Goal: Find contact information: Find contact information

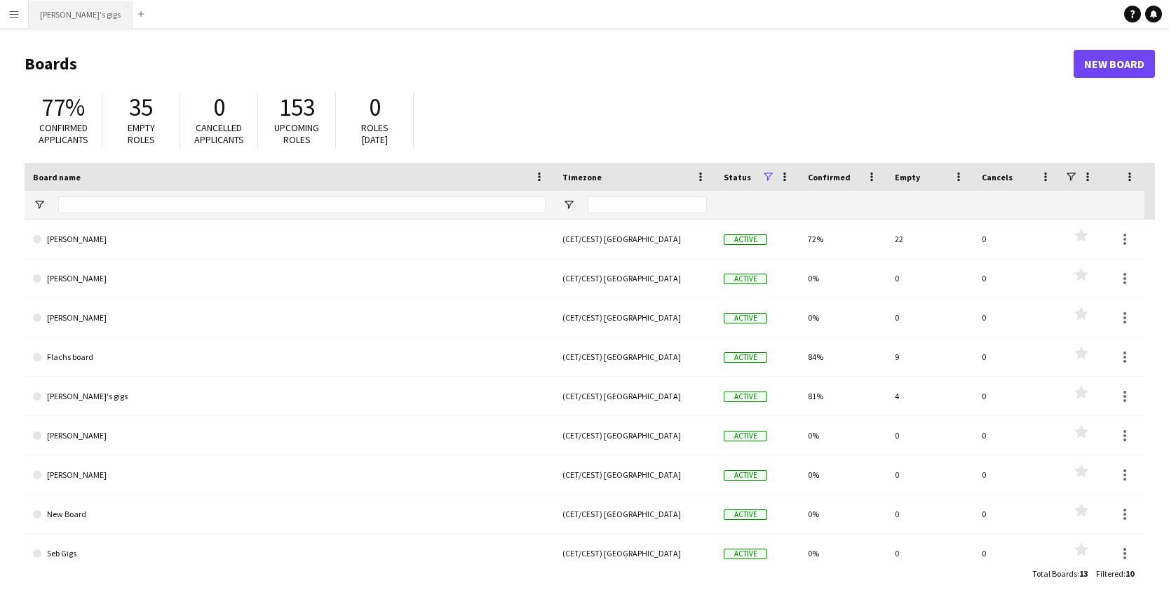
click at [66, 14] on button "[PERSON_NAME]'s gigs Close" at bounding box center [81, 14] width 104 height 27
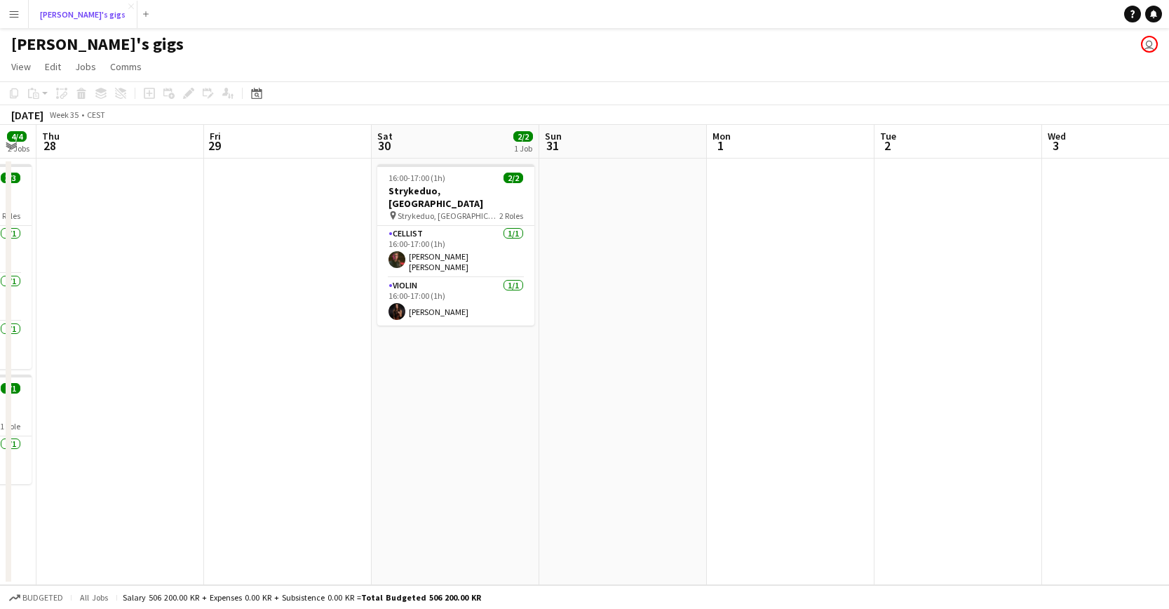
scroll to position [0, 469]
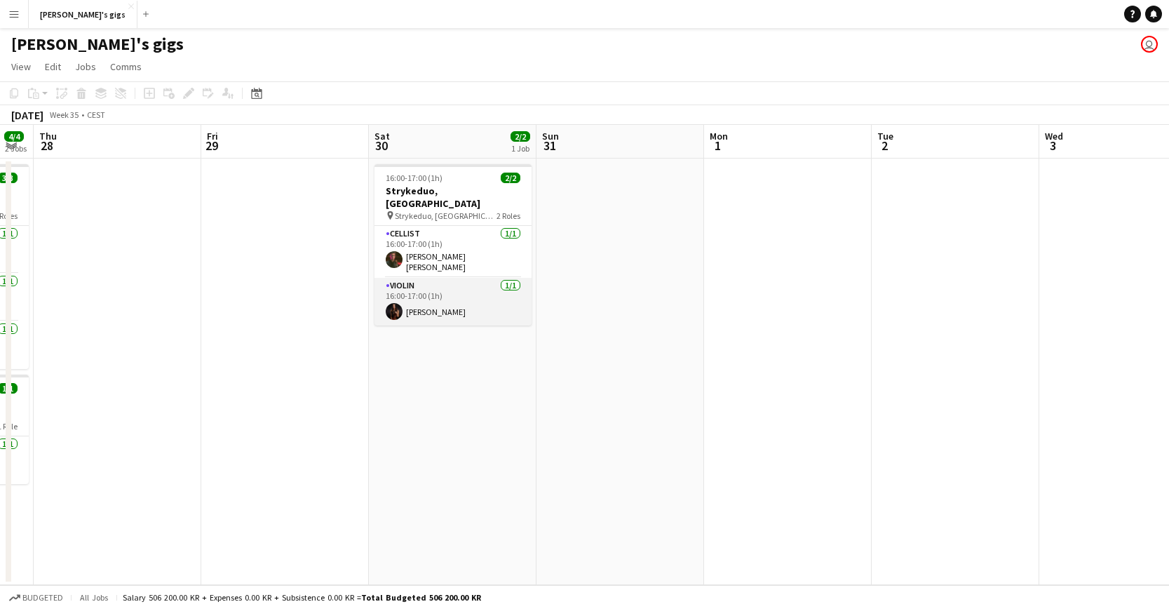
click at [461, 285] on app-card-role "Violin [DATE] 16:00-17:00 (1h) [PERSON_NAME]" at bounding box center [453, 302] width 157 height 48
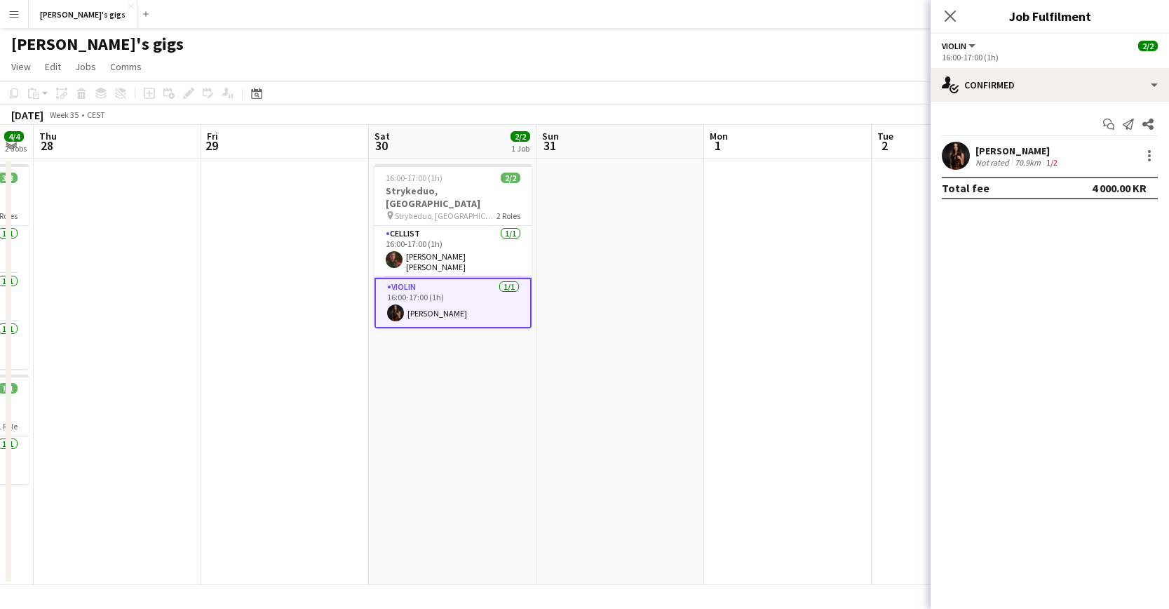
click at [964, 153] on app-user-avatar at bounding box center [956, 156] width 28 height 28
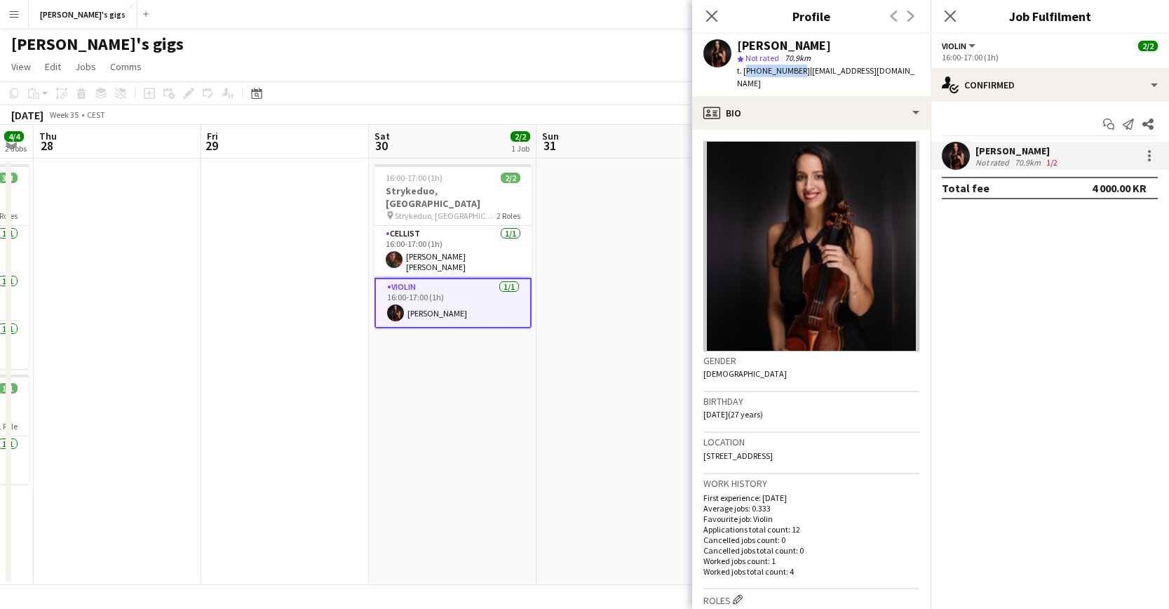
drag, startPoint x: 744, startPoint y: 72, endPoint x: 793, endPoint y: 74, distance: 49.2
click at [793, 74] on span "t. [PHONE_NUMBER]" at bounding box center [773, 70] width 73 height 11
copy span "[PHONE_NUMBER]"
click at [403, 243] on app-card-role "Cellist [DATE] 16:00-17:00 (1h) [PERSON_NAME] [PERSON_NAME]" at bounding box center [453, 252] width 157 height 52
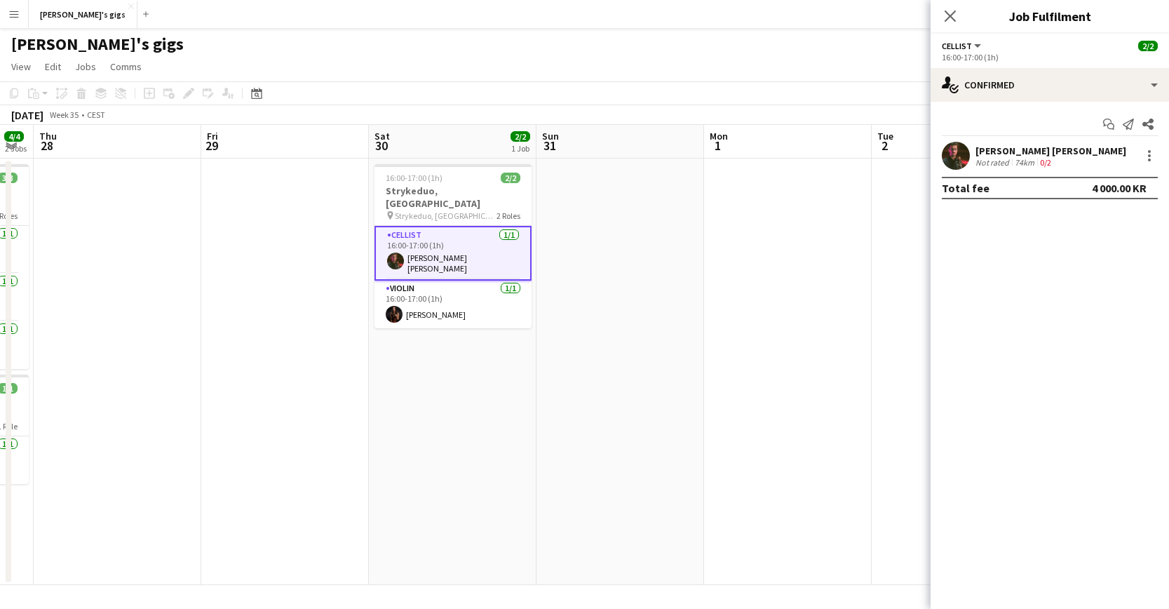
click at [960, 159] on app-user-avatar at bounding box center [956, 156] width 28 height 28
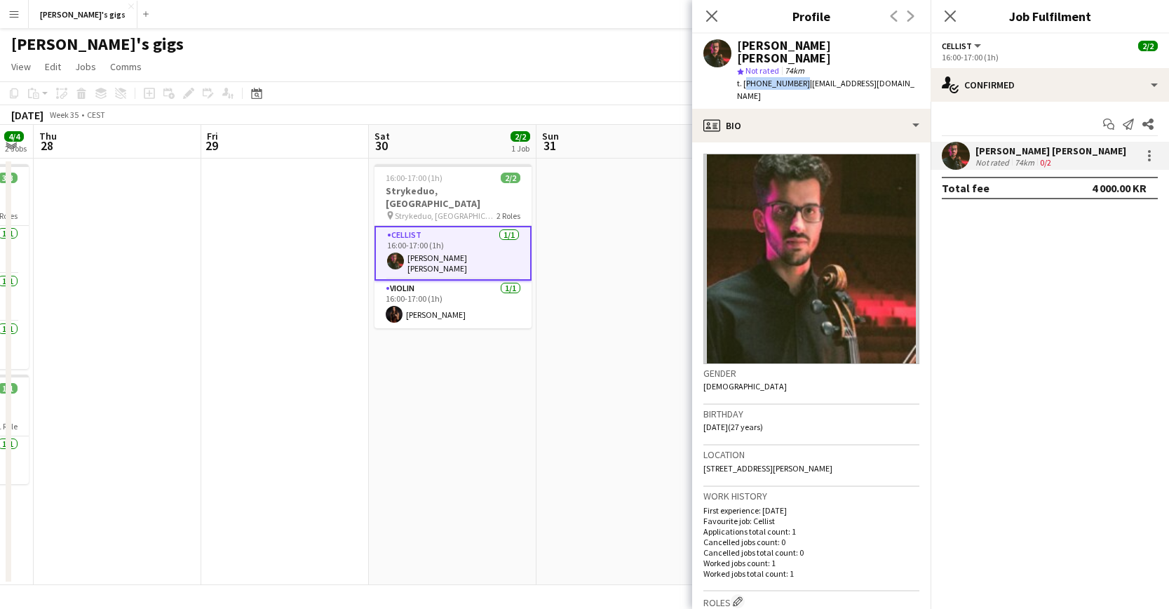
drag, startPoint x: 744, startPoint y: 73, endPoint x: 798, endPoint y: 75, distance: 54.1
click at [798, 78] on span "t. [PHONE_NUMBER]" at bounding box center [773, 83] width 73 height 11
copy span "[PHONE_NUMBER]"
